Goal: Task Accomplishment & Management: Use online tool/utility

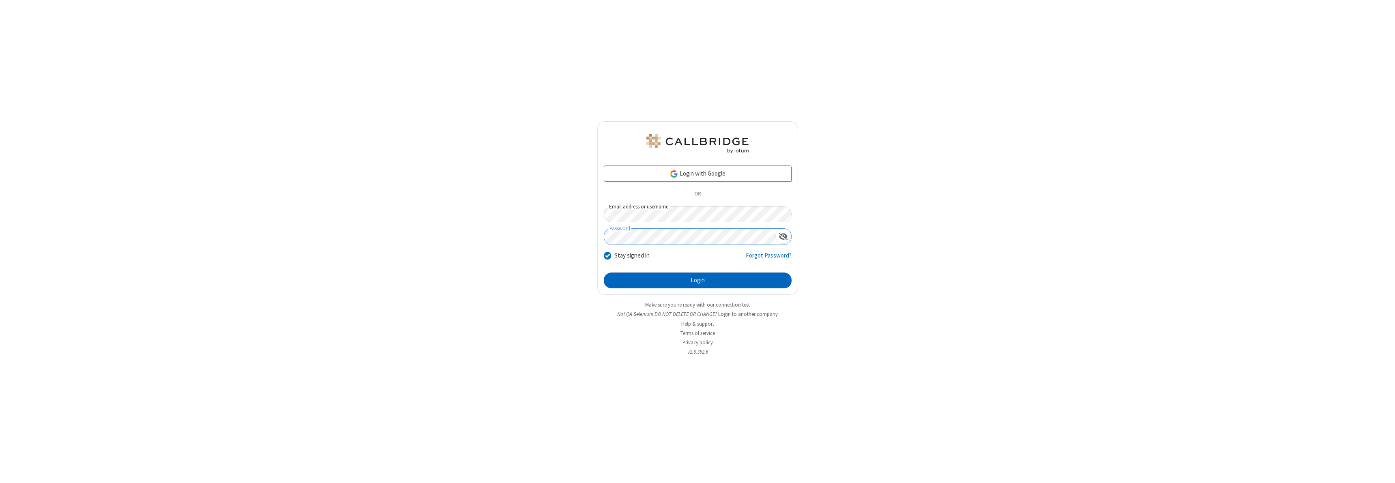
click at [697, 280] on button "Login" at bounding box center [698, 281] width 188 height 16
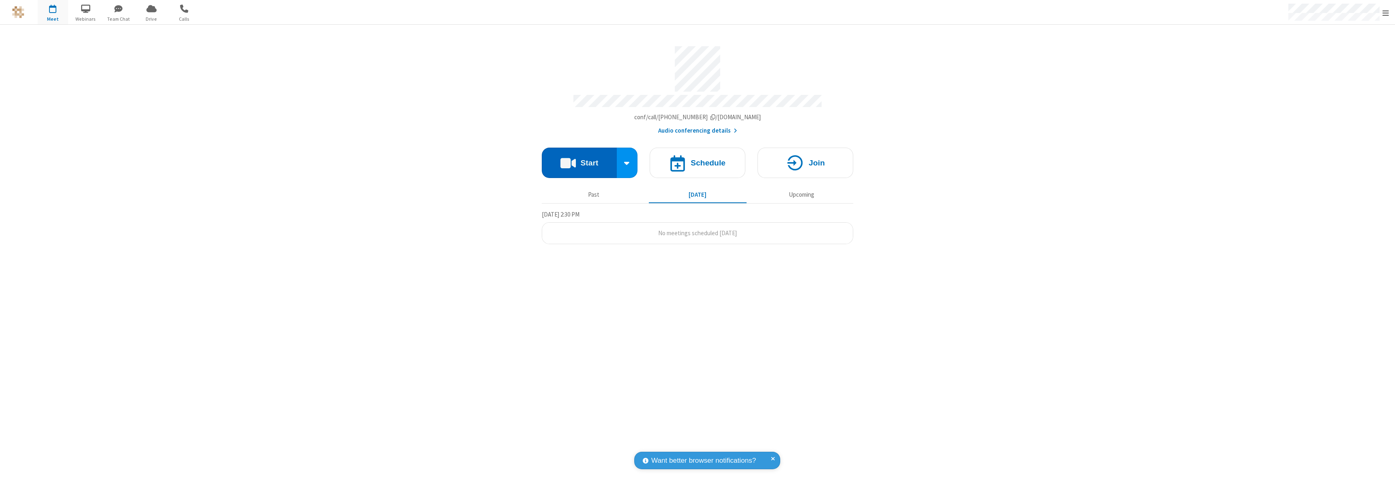
click at [579, 159] on button "Start" at bounding box center [579, 163] width 75 height 30
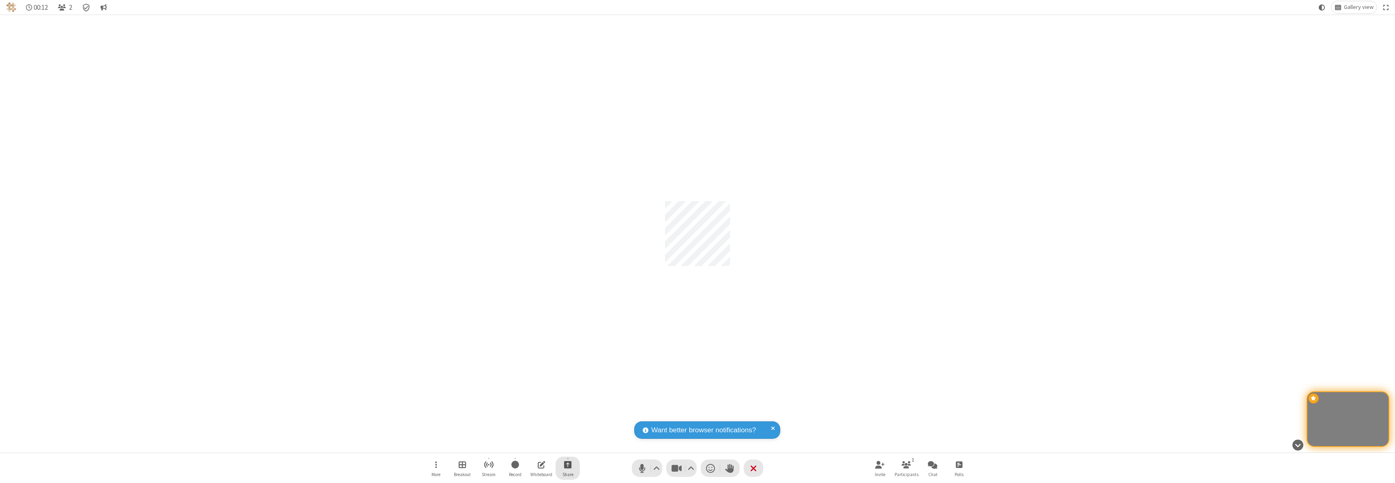
click at [568, 464] on span "Start sharing" at bounding box center [568, 464] width 8 height 10
click at [535, 445] on span "Share my screen" at bounding box center [534, 445] width 9 height 7
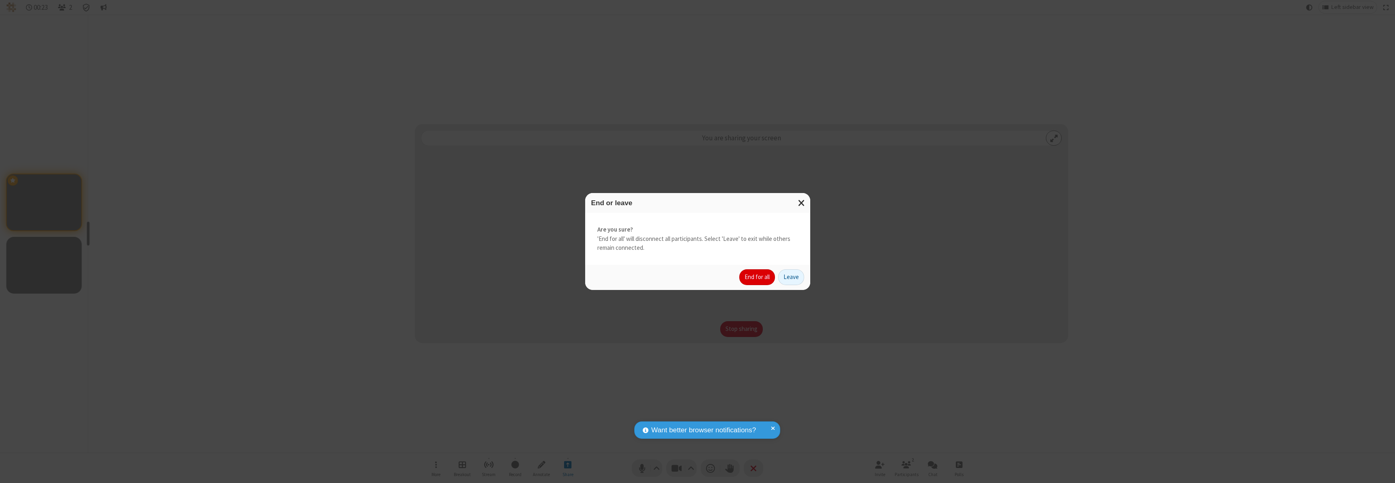
click at [757, 277] on button "End for all" at bounding box center [757, 277] width 36 height 16
